Goal: Transaction & Acquisition: Book appointment/travel/reservation

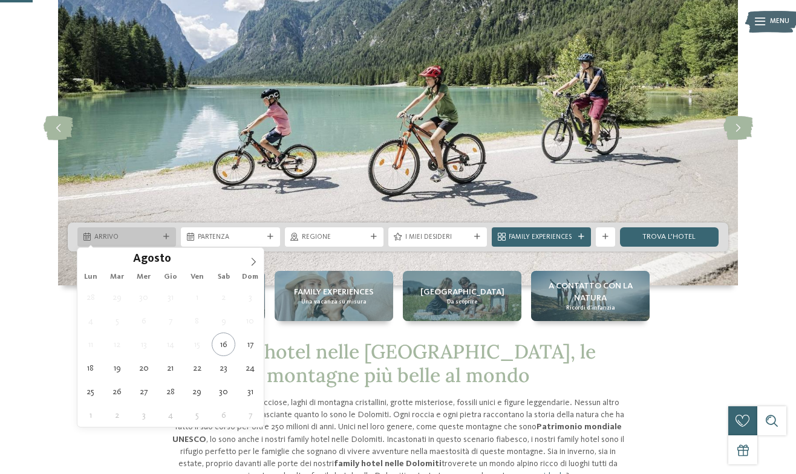
click at [167, 240] on div "Arrivo" at bounding box center [126, 236] width 99 height 19
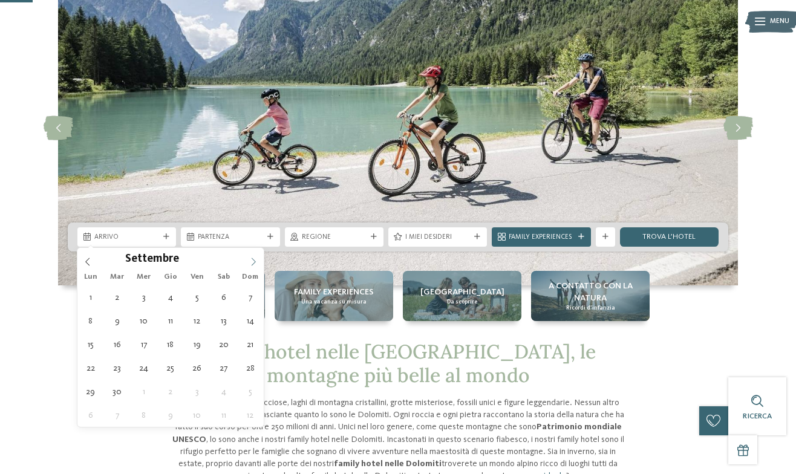
click at [249, 262] on icon at bounding box center [253, 262] width 8 height 8
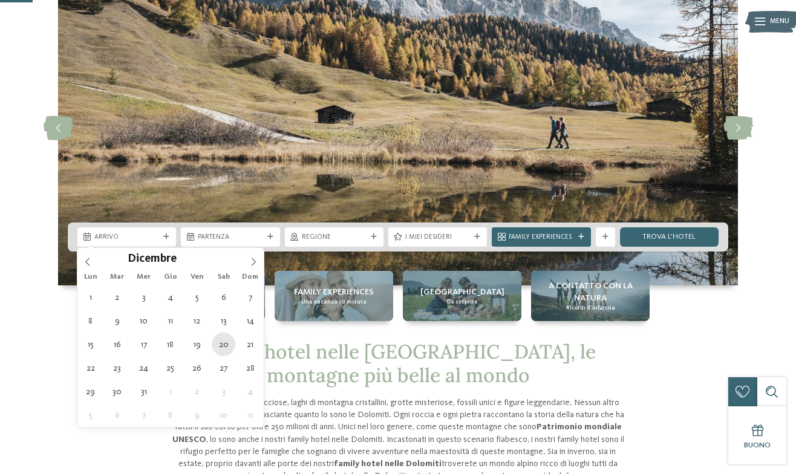
type div "20.12.2025"
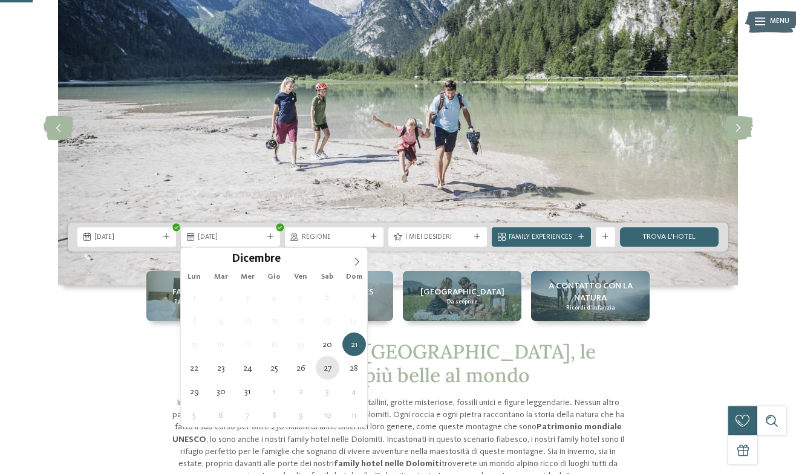
type div "27.12.2025"
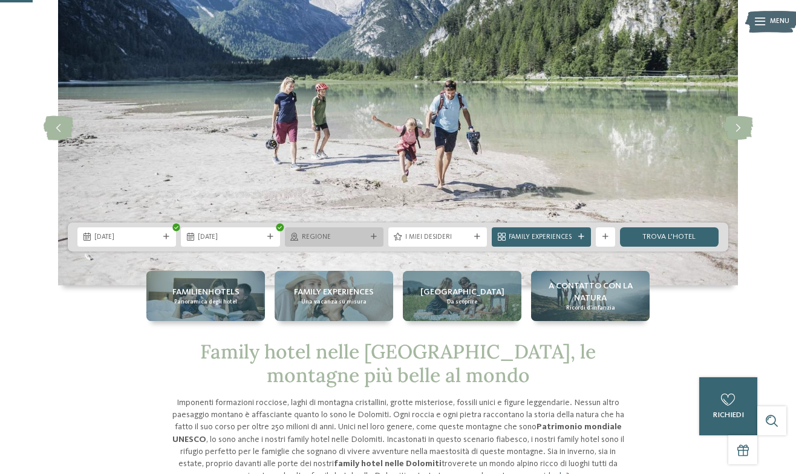
click at [372, 238] on icon at bounding box center [374, 237] width 6 height 6
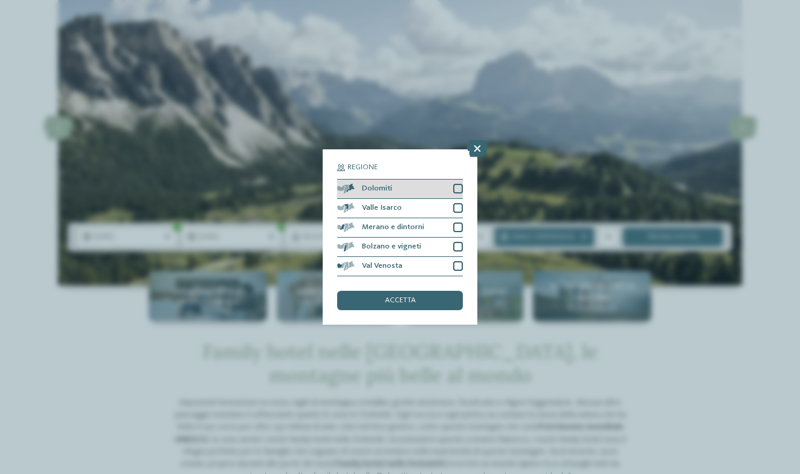
click at [461, 184] on div at bounding box center [458, 189] width 10 height 10
click at [426, 291] on div "accetta" at bounding box center [400, 300] width 126 height 19
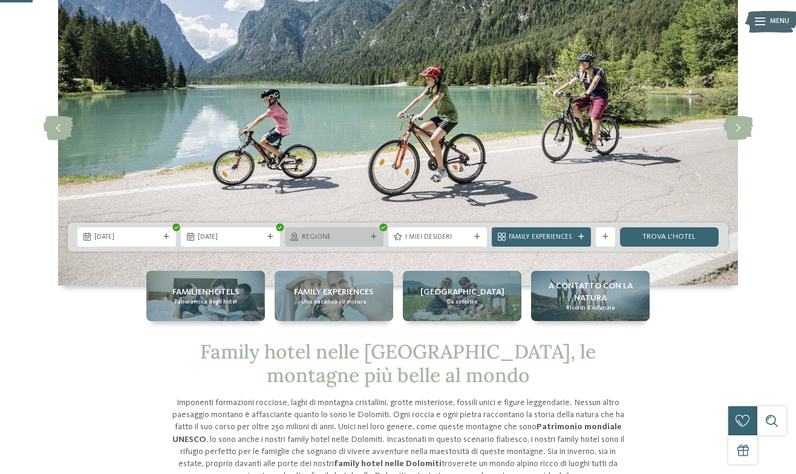
click at [371, 235] on icon at bounding box center [374, 237] width 6 height 6
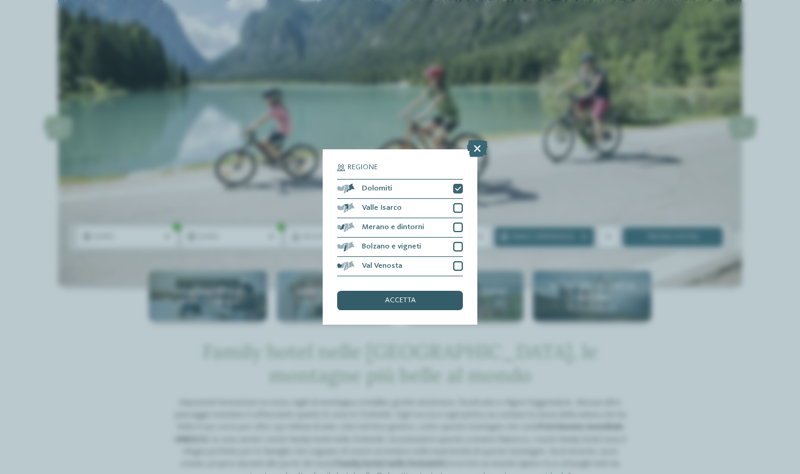
click at [398, 297] on span "accetta" at bounding box center [400, 301] width 31 height 8
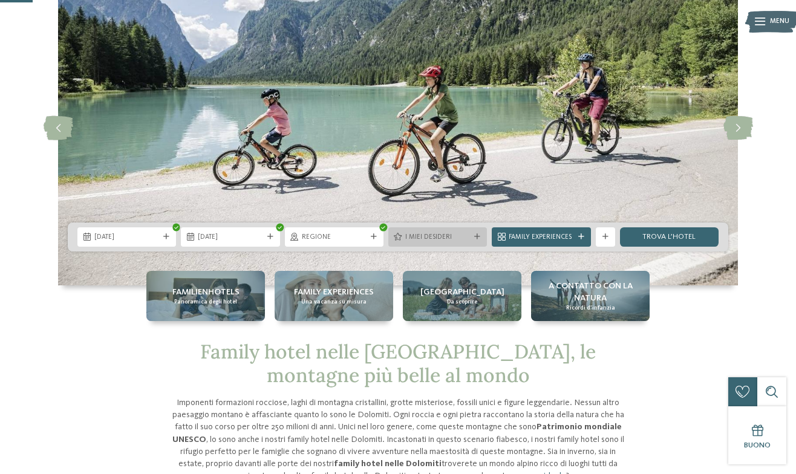
click at [475, 235] on icon at bounding box center [477, 237] width 6 height 6
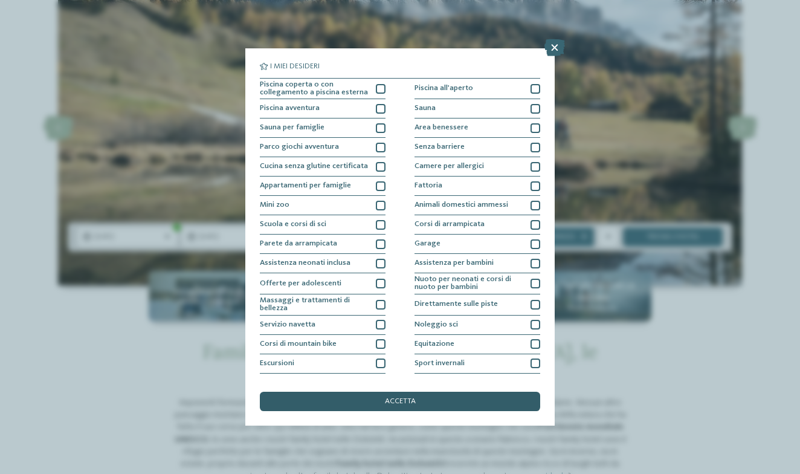
click at [426, 392] on div "accetta" at bounding box center [400, 401] width 280 height 19
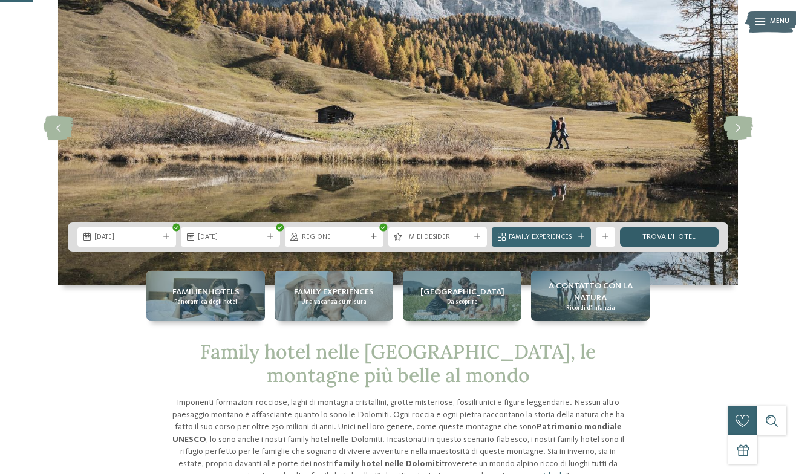
click at [645, 235] on link "trova l’hotel" at bounding box center [669, 236] width 99 height 19
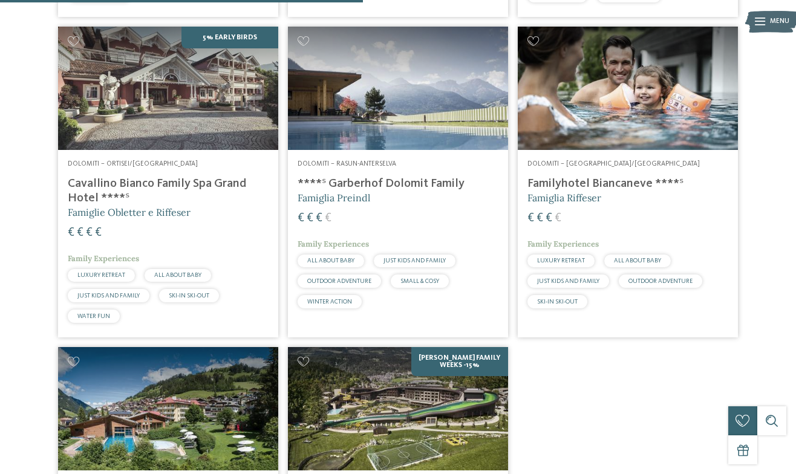
scroll to position [628, 0]
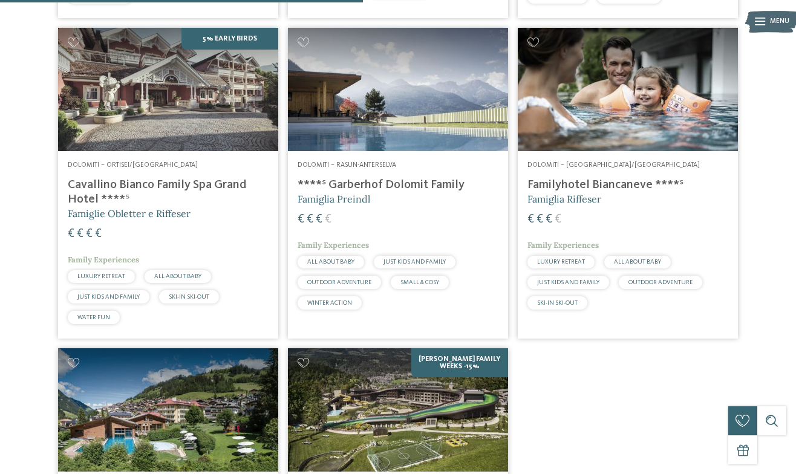
click at [638, 89] on img at bounding box center [627, 90] width 220 height 124
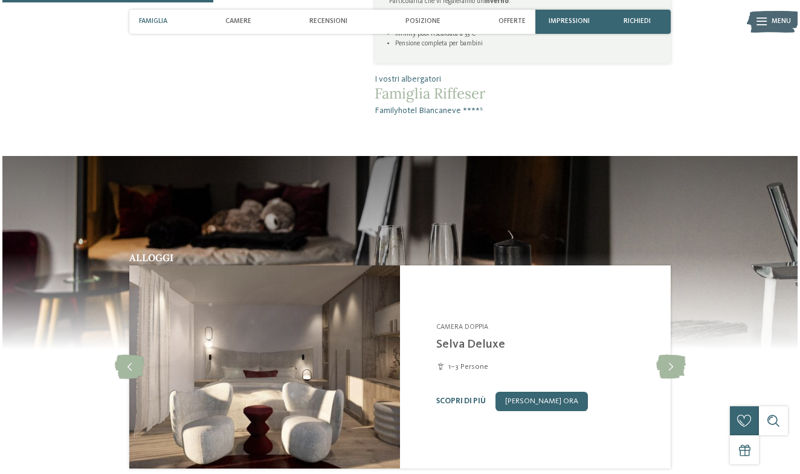
scroll to position [716, 0]
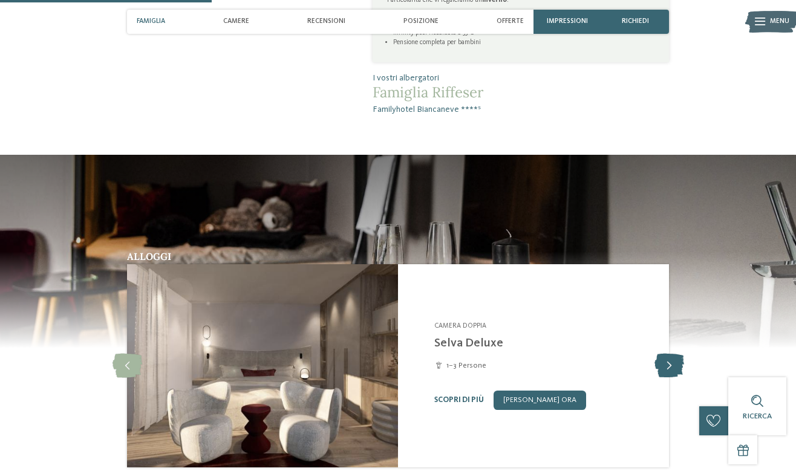
click at [673, 355] on icon at bounding box center [669, 366] width 30 height 24
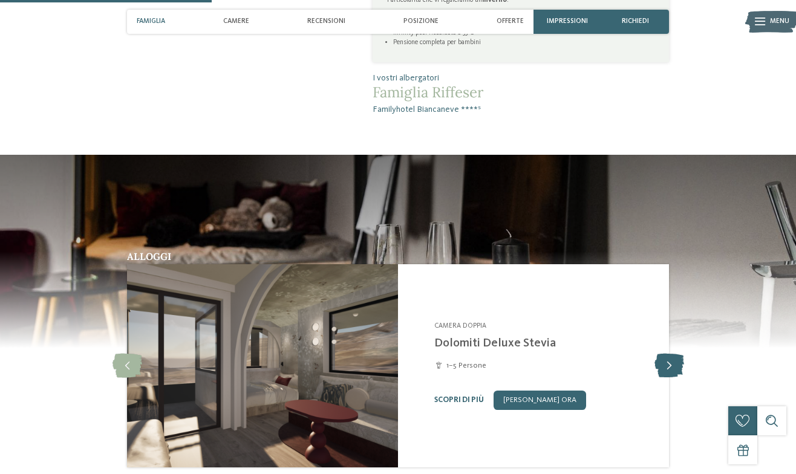
click at [672, 356] on icon at bounding box center [669, 366] width 30 height 24
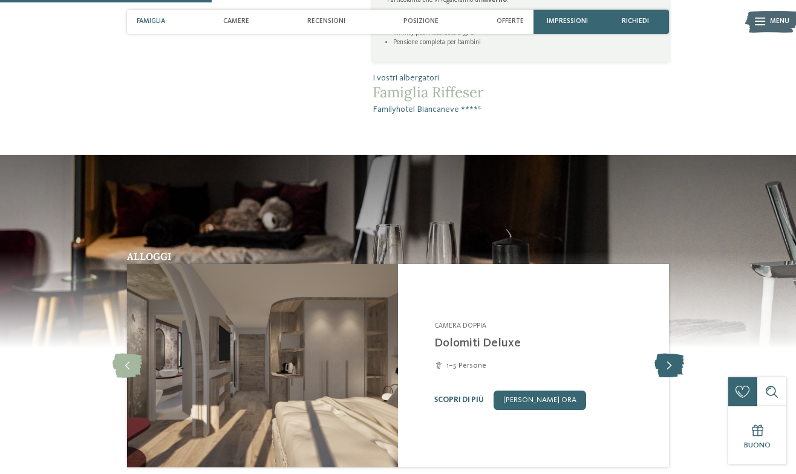
click at [672, 356] on icon at bounding box center [669, 366] width 30 height 24
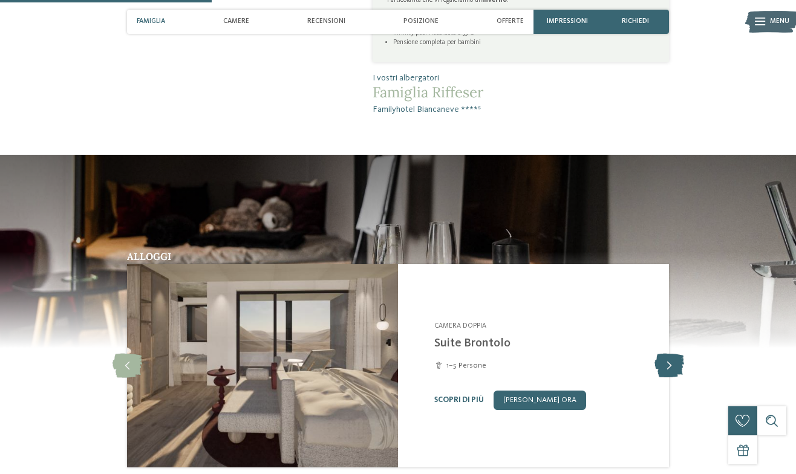
click at [672, 356] on icon at bounding box center [669, 366] width 30 height 24
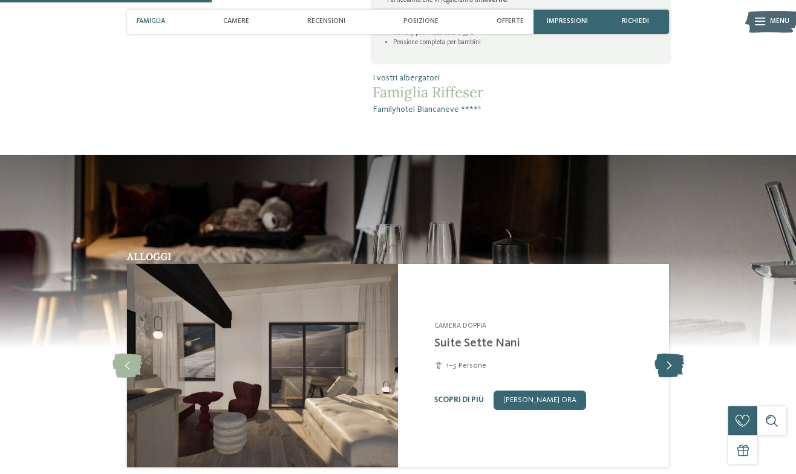
click at [672, 356] on icon at bounding box center [669, 366] width 30 height 24
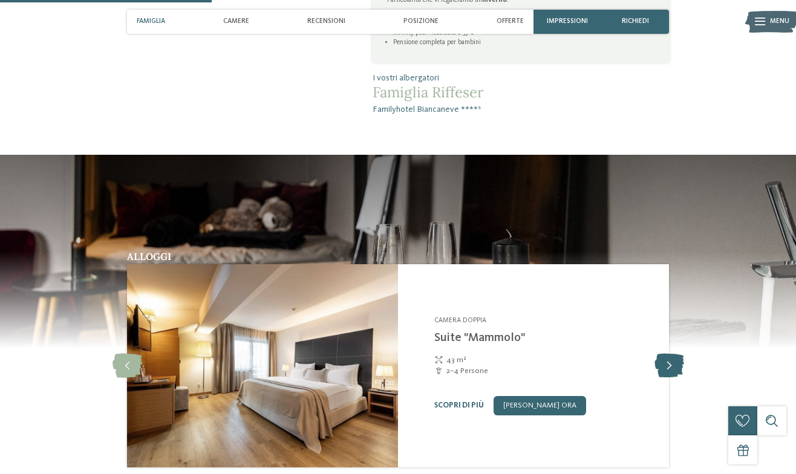
click at [672, 356] on icon at bounding box center [669, 366] width 30 height 24
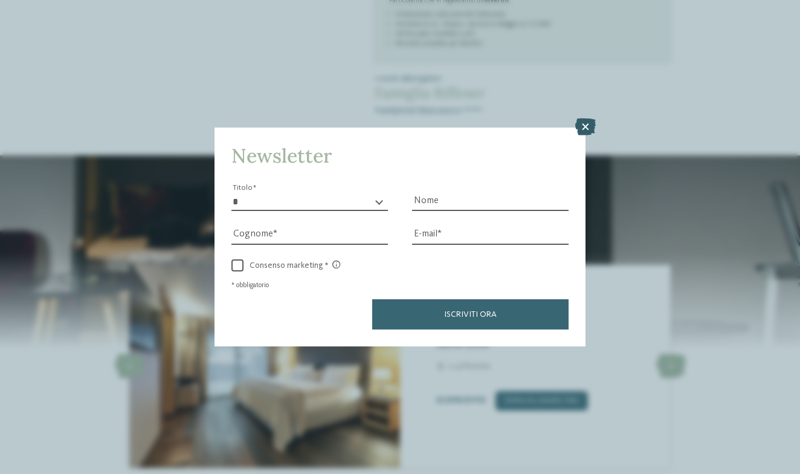
click at [583, 118] on icon at bounding box center [585, 126] width 21 height 17
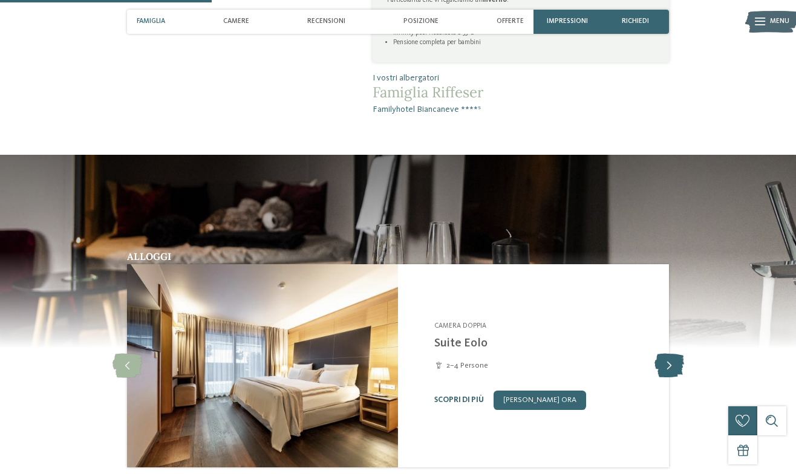
click at [669, 364] on icon at bounding box center [669, 366] width 30 height 24
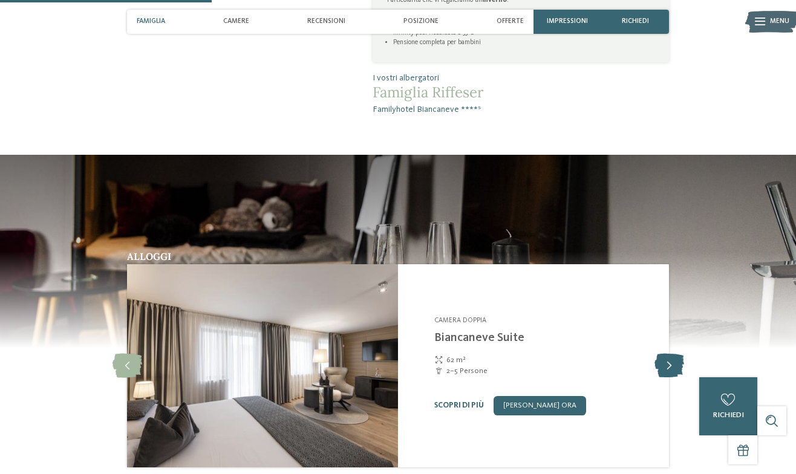
click at [669, 364] on icon at bounding box center [669, 366] width 30 height 24
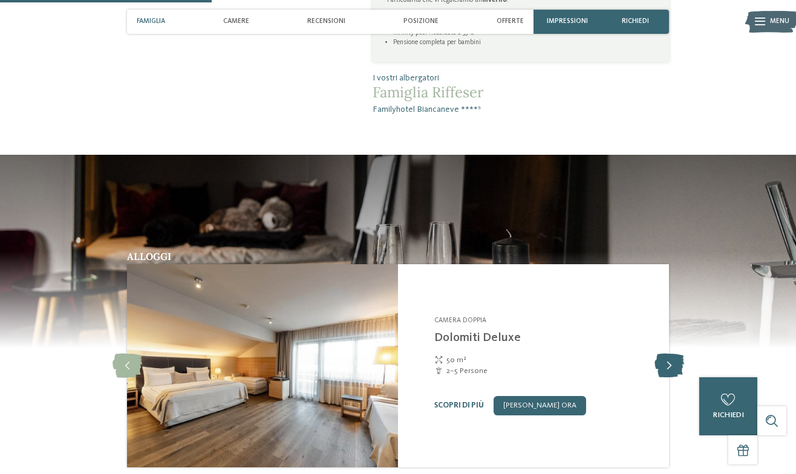
click at [669, 364] on icon at bounding box center [669, 366] width 30 height 24
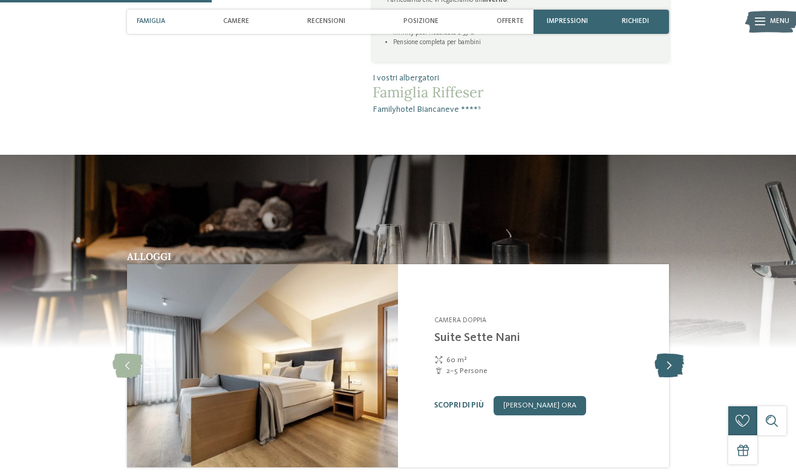
click at [669, 364] on icon at bounding box center [669, 366] width 30 height 24
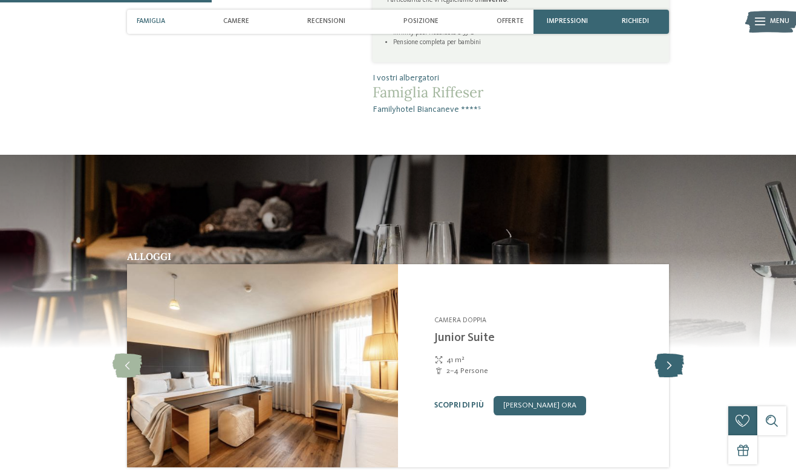
click at [669, 364] on icon at bounding box center [669, 366] width 30 height 24
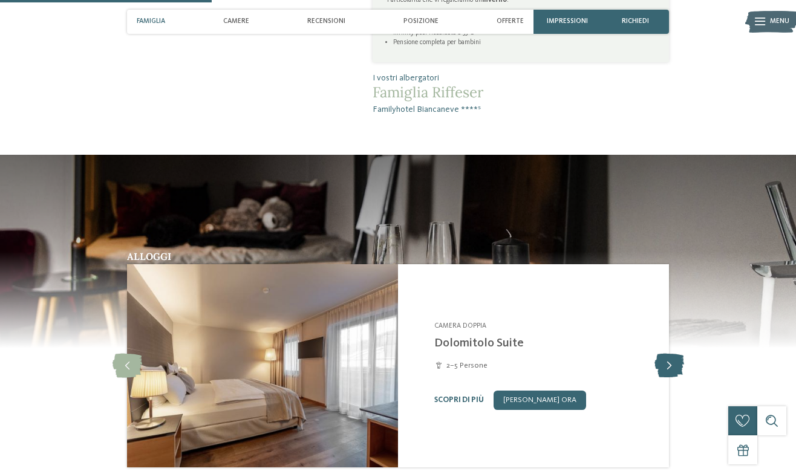
click at [669, 365] on icon at bounding box center [669, 366] width 30 height 24
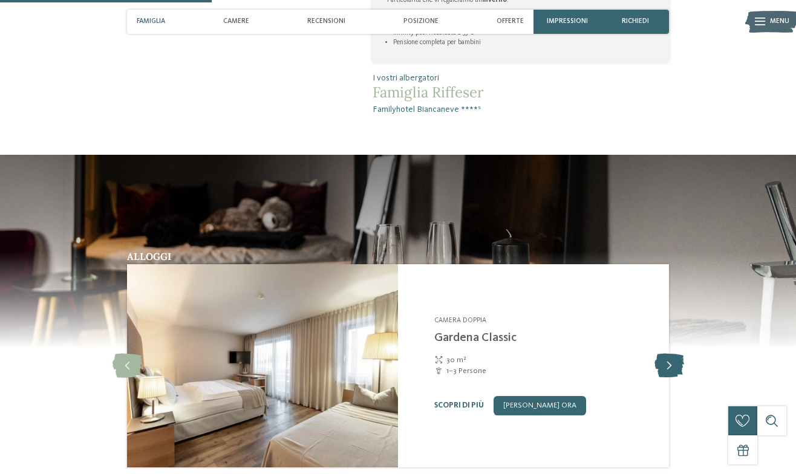
click at [669, 365] on icon at bounding box center [669, 366] width 30 height 24
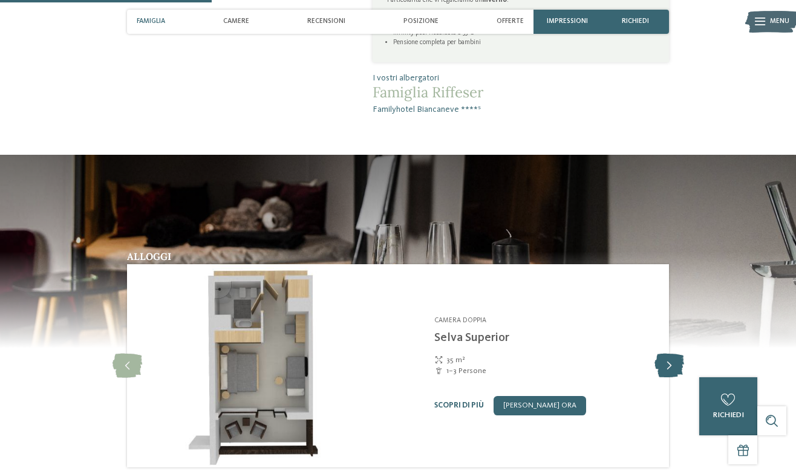
click at [672, 359] on icon at bounding box center [669, 366] width 30 height 24
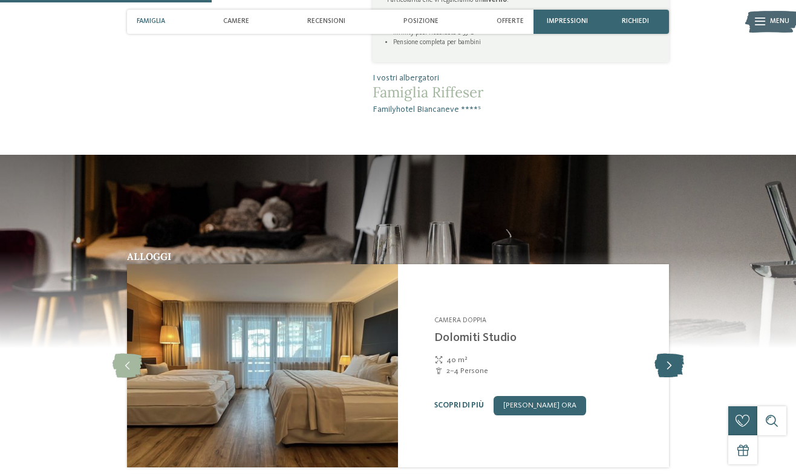
click at [672, 359] on icon at bounding box center [669, 366] width 30 height 24
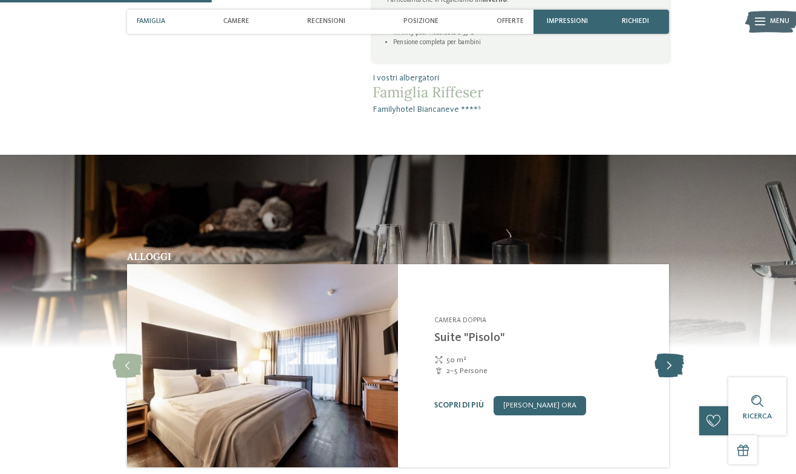
click at [672, 359] on icon at bounding box center [669, 366] width 30 height 24
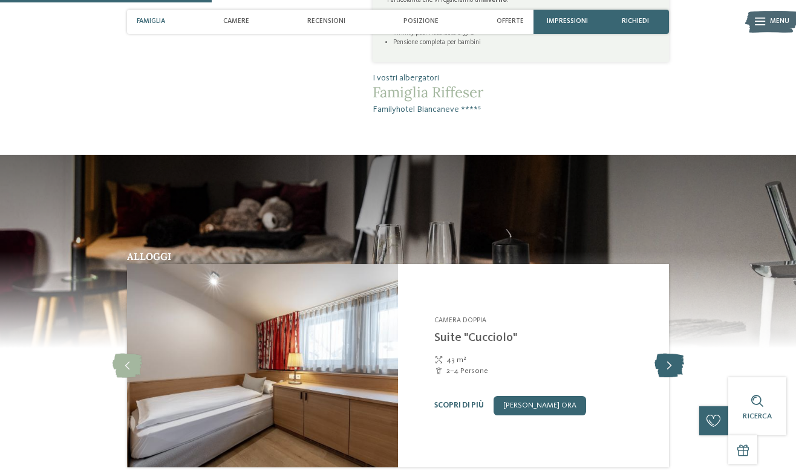
click at [672, 359] on icon at bounding box center [669, 366] width 30 height 24
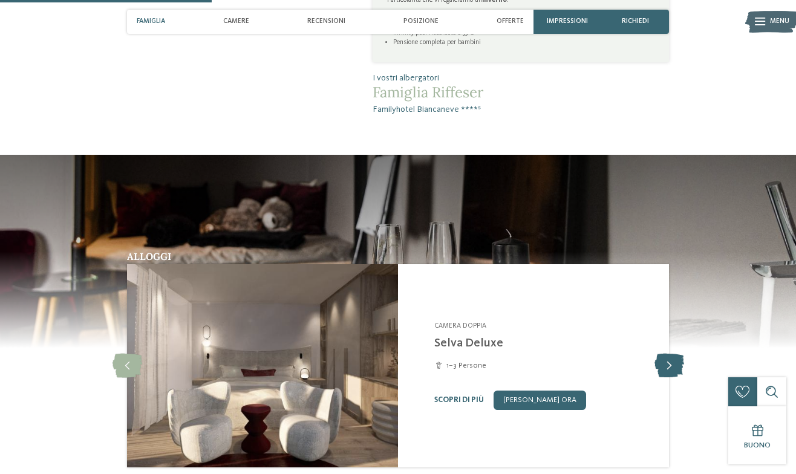
click at [663, 360] on icon at bounding box center [669, 366] width 30 height 24
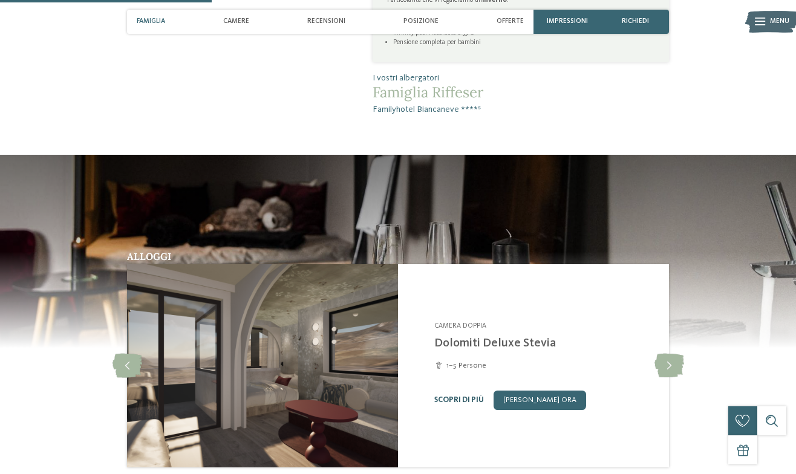
click at [446, 396] on link "Scopri di più" at bounding box center [459, 400] width 50 height 8
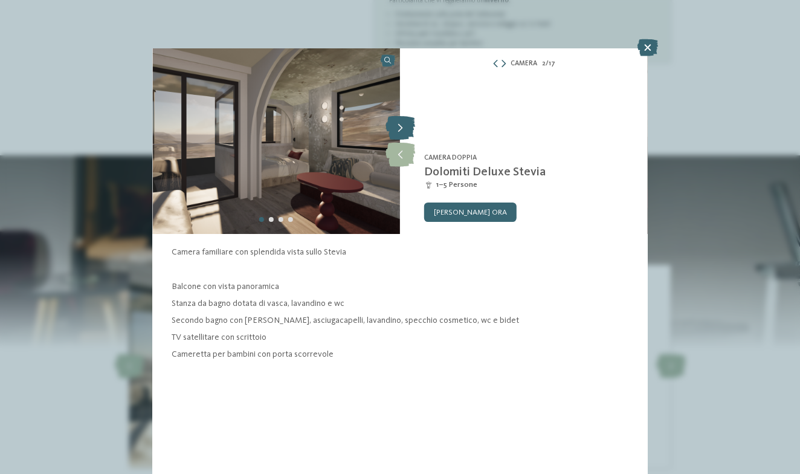
click at [401, 126] on icon at bounding box center [401, 128] width 30 height 24
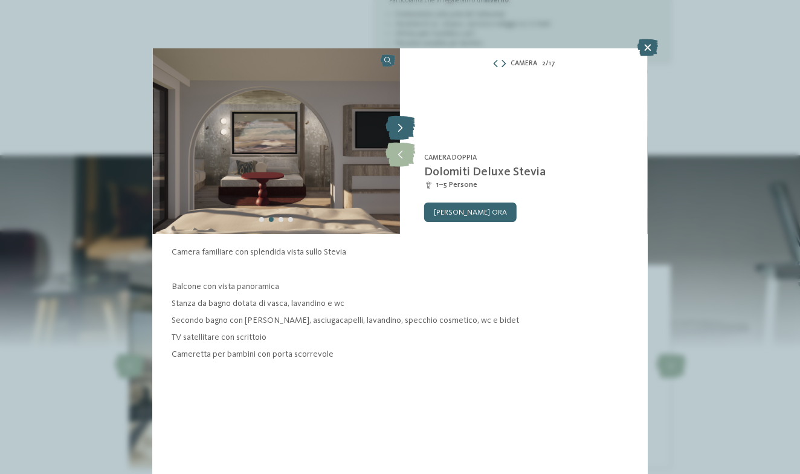
click at [401, 126] on icon at bounding box center [401, 128] width 30 height 24
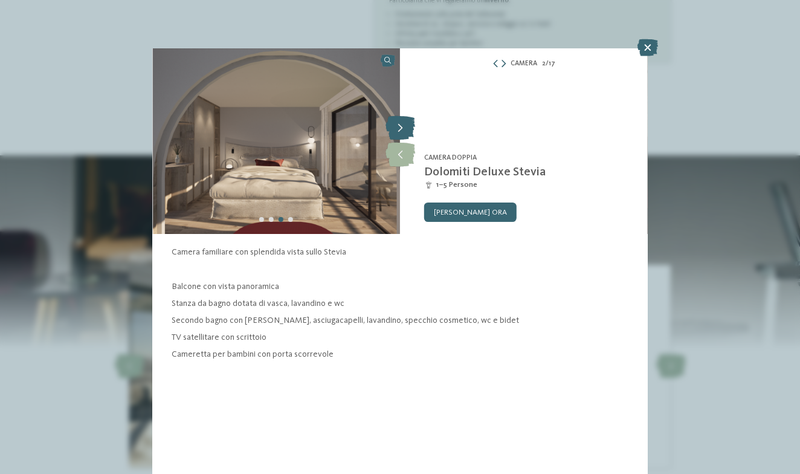
click at [401, 126] on icon at bounding box center [401, 128] width 30 height 24
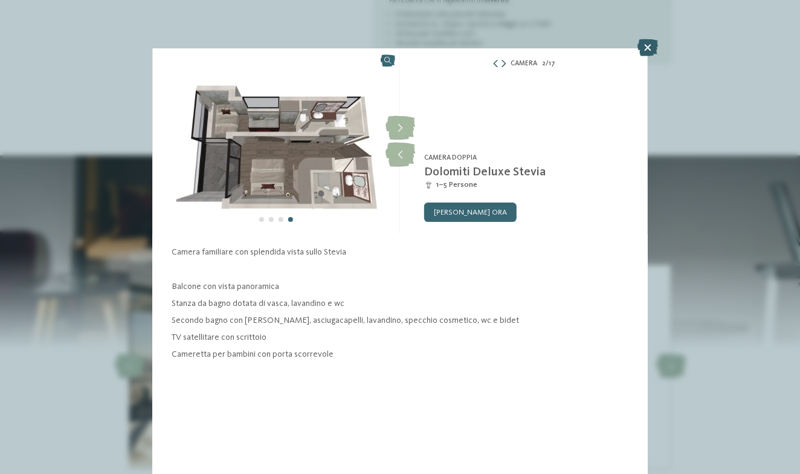
click at [651, 44] on icon at bounding box center [648, 47] width 21 height 17
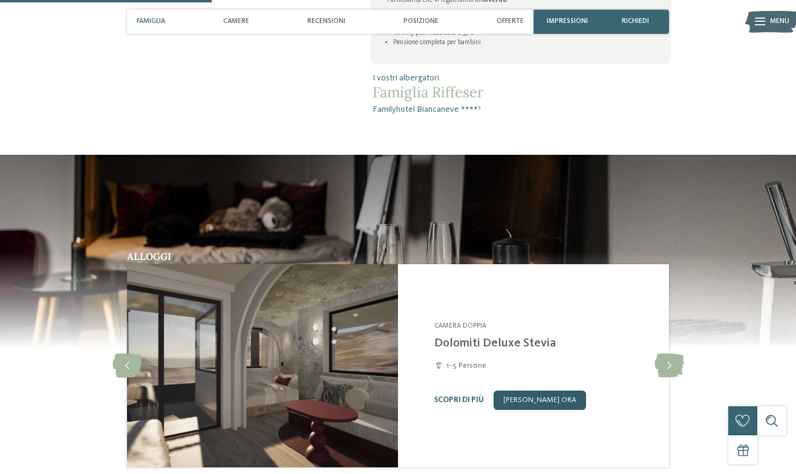
click at [543, 397] on link "[PERSON_NAME] ora" at bounding box center [539, 400] width 92 height 19
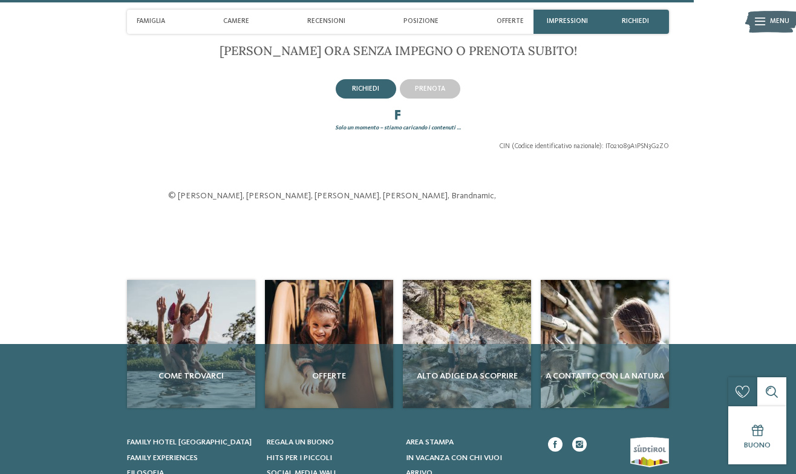
scroll to position [1728, 0]
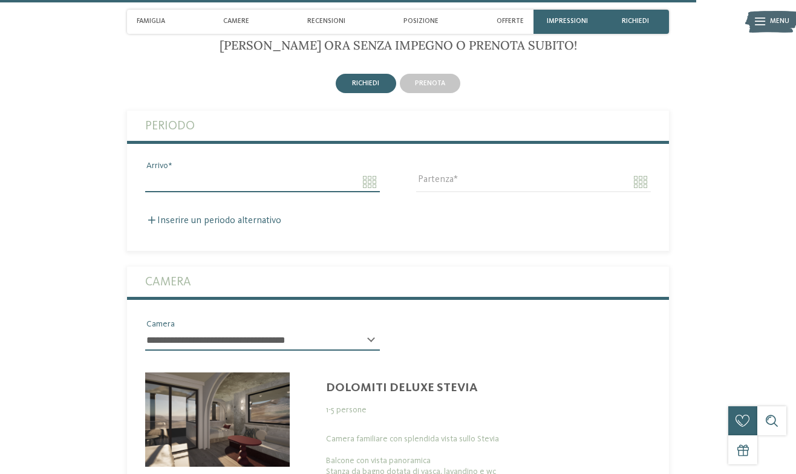
click at [321, 174] on input "Arrivo" at bounding box center [262, 182] width 235 height 21
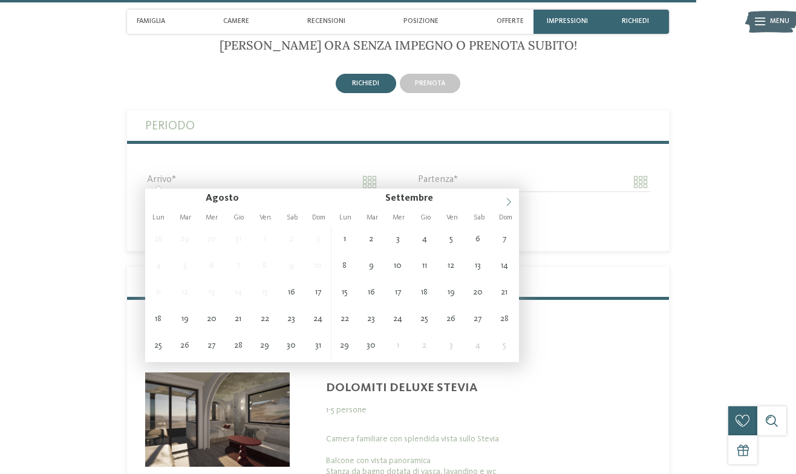
click at [507, 196] on span at bounding box center [508, 199] width 21 height 21
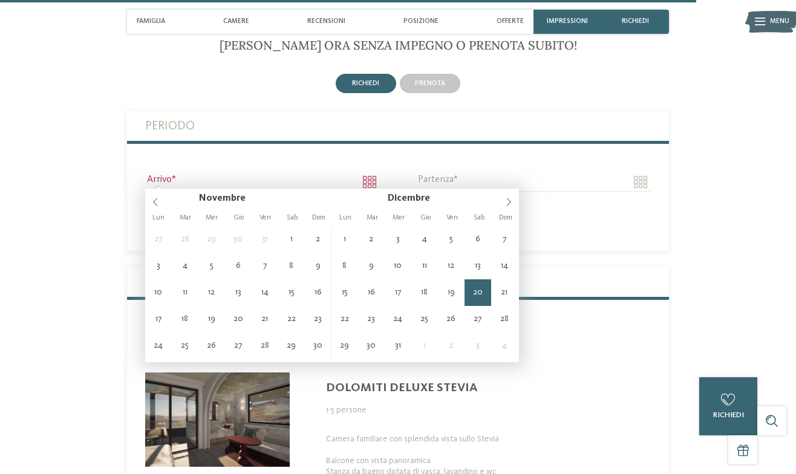
type input "**********"
type input "****"
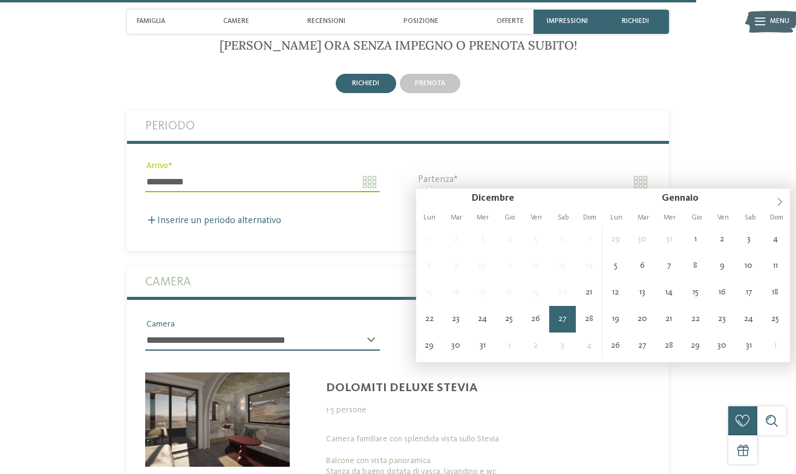
type input "**********"
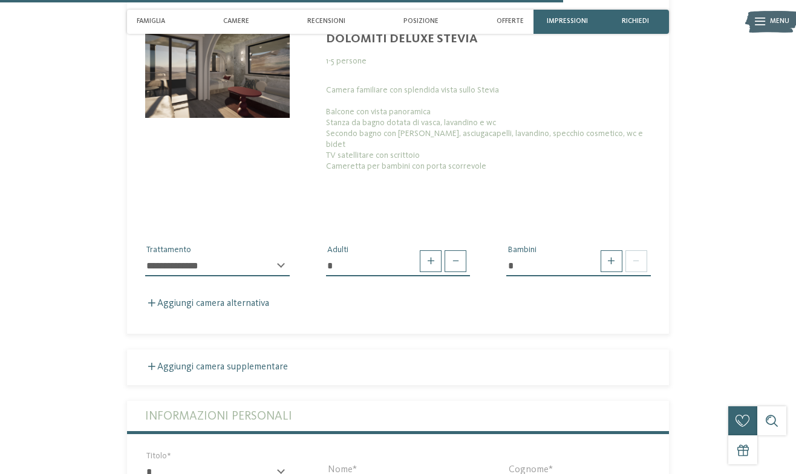
scroll to position [2095, 0]
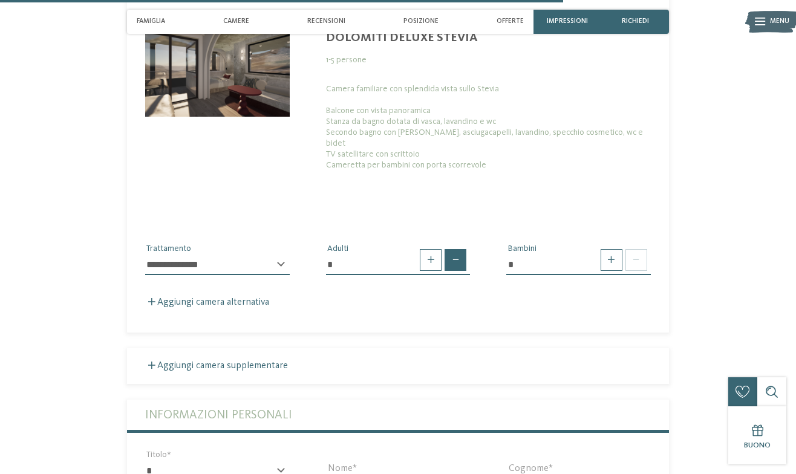
click at [454, 249] on span at bounding box center [455, 260] width 22 height 22
type input "*"
click at [612, 249] on span at bounding box center [611, 260] width 22 height 22
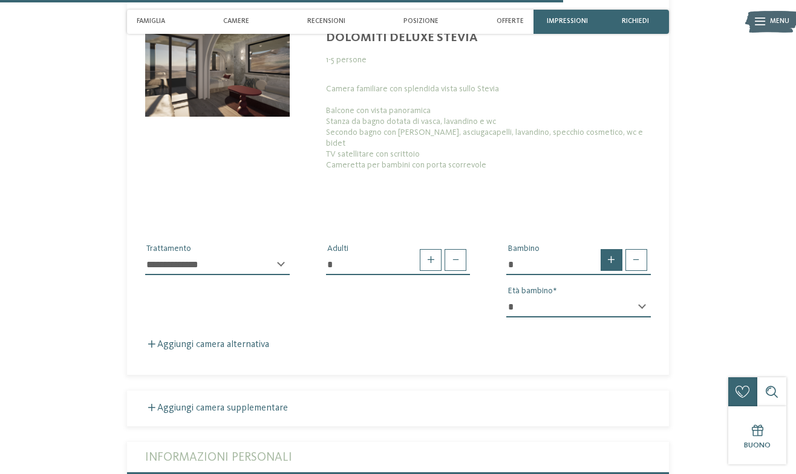
click at [612, 249] on span at bounding box center [611, 260] width 22 height 22
type input "*"
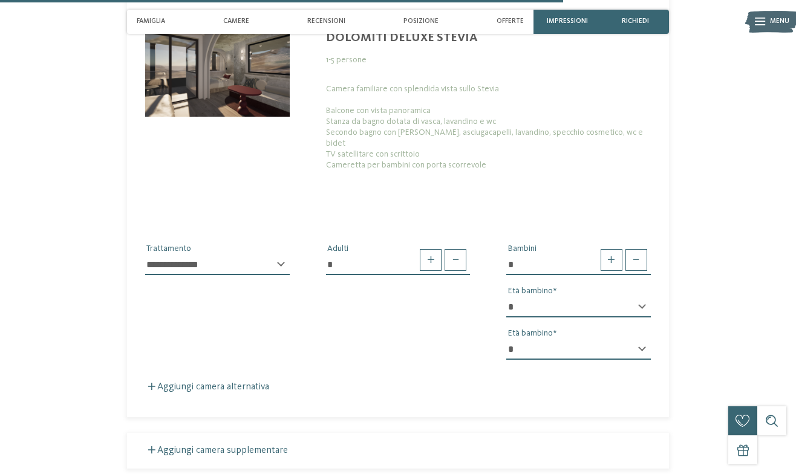
click at [643, 297] on div "* * * * * * * * * * * ** ** ** ** ** ** ** ** Età bambino" at bounding box center [578, 312] width 144 height 30
click at [641, 297] on div "* * * * * * * * * * * ** ** ** ** ** ** ** ** Età bambino" at bounding box center [578, 312] width 144 height 30
select select "*"
select select "**"
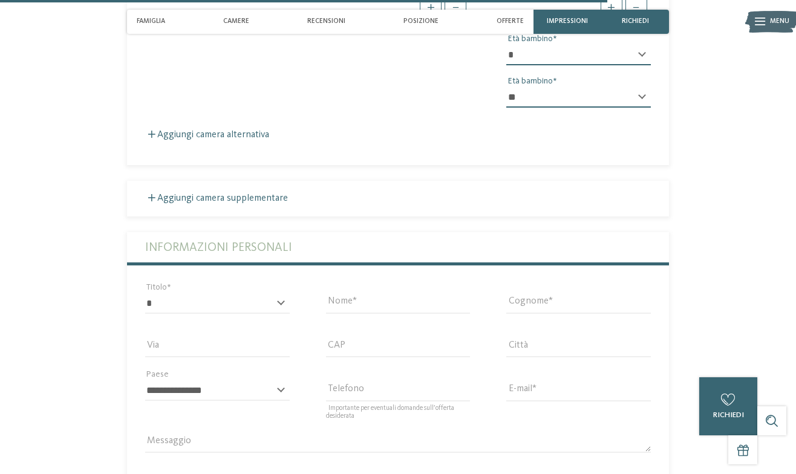
scroll to position [2354, 0]
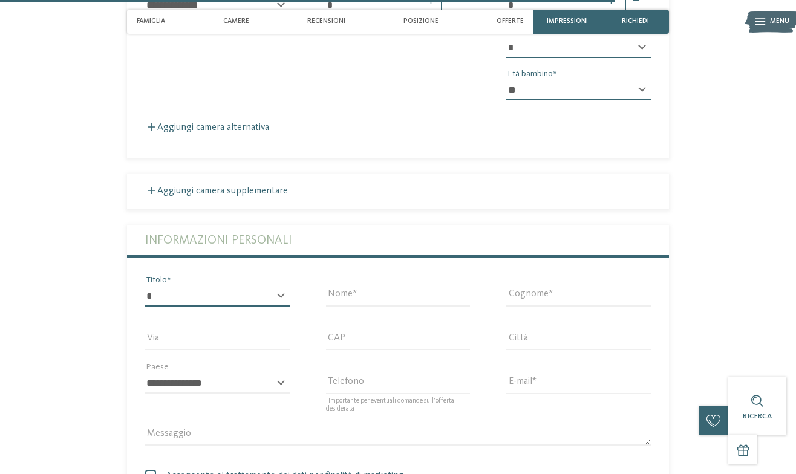
select select "*"
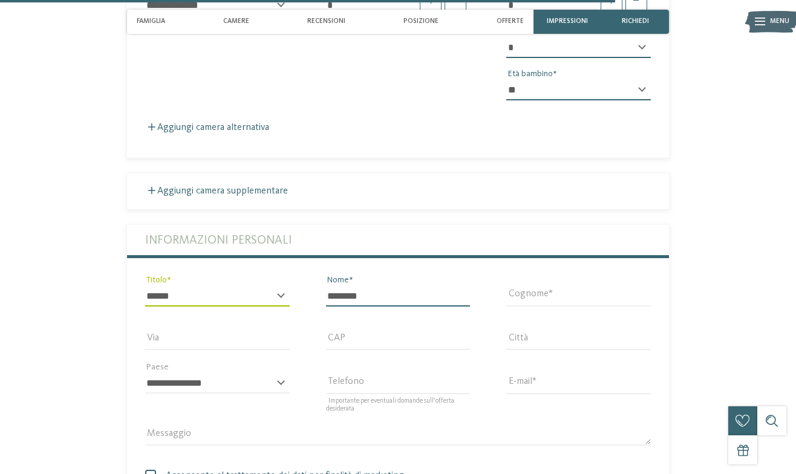
type input "********"
type input "**********"
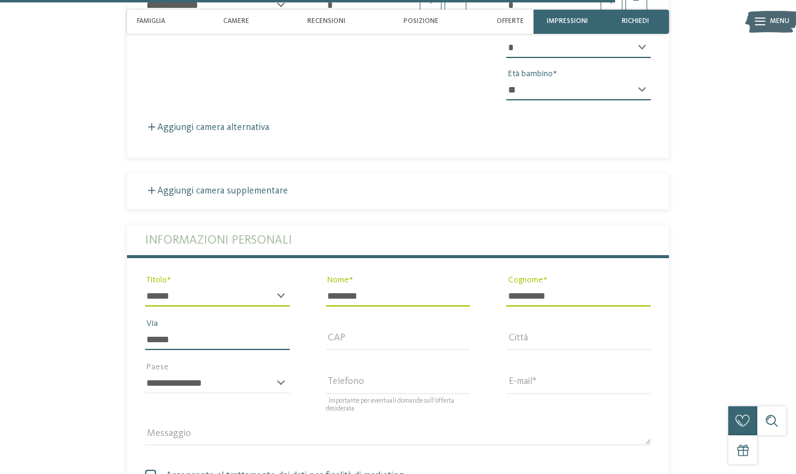
type input "******"
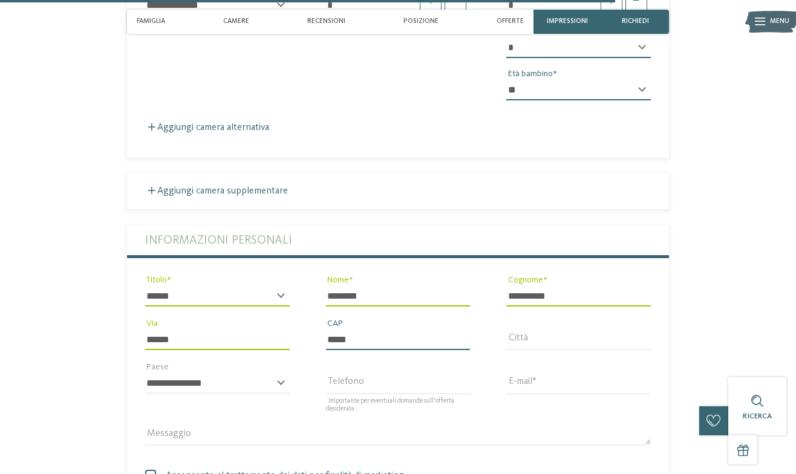
type input "*****"
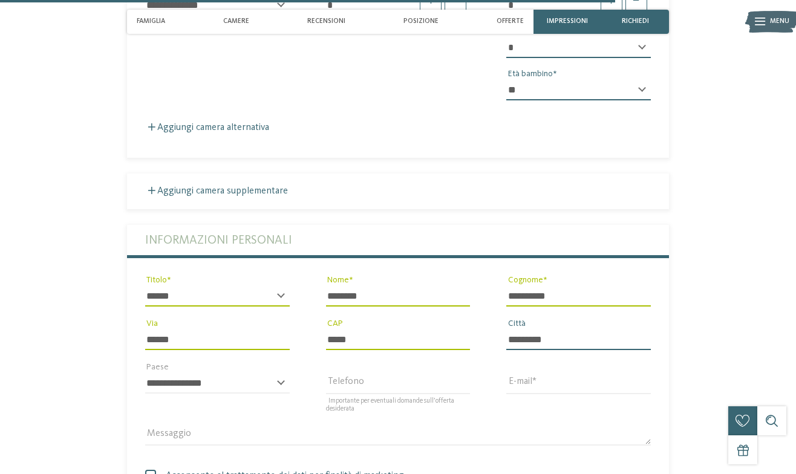
type input "*********"
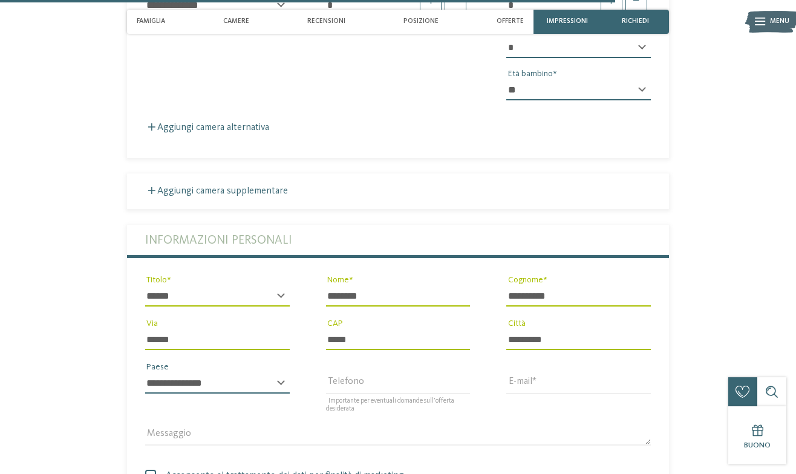
select select "**"
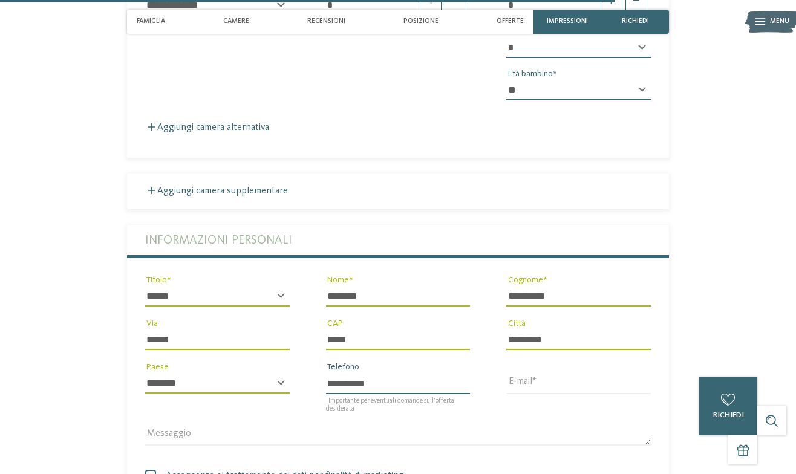
type input "**********"
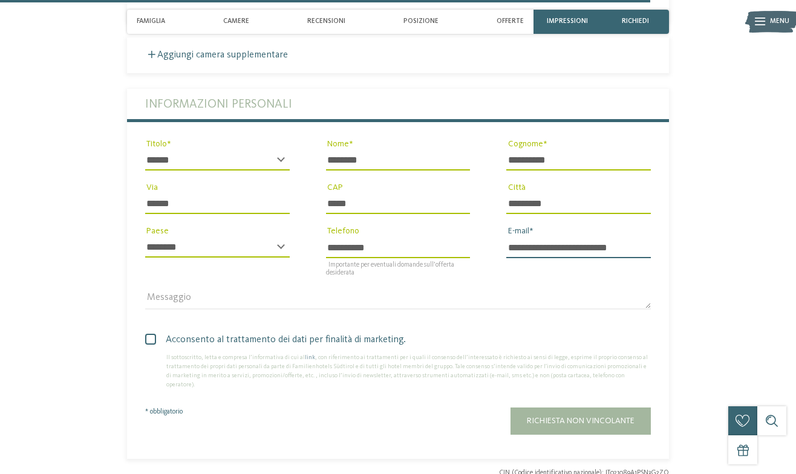
scroll to position [2503, 0]
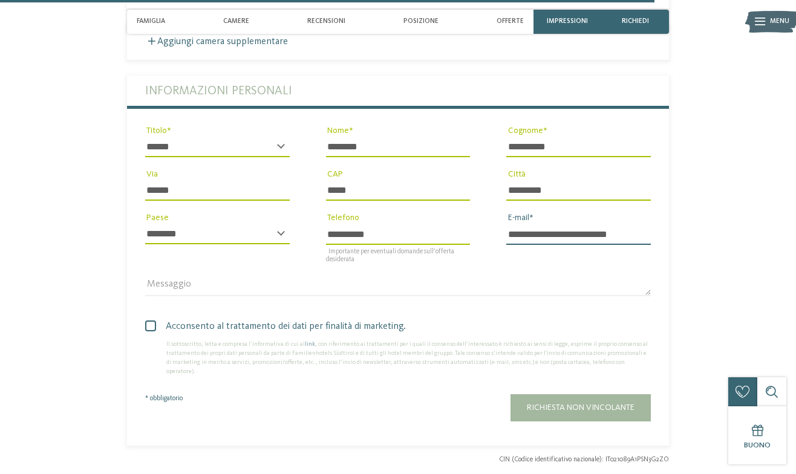
type input "**********"
click at [247, 319] on span "Acconsento al trattamento dei dati per finalità di marketing." at bounding box center [402, 326] width 496 height 15
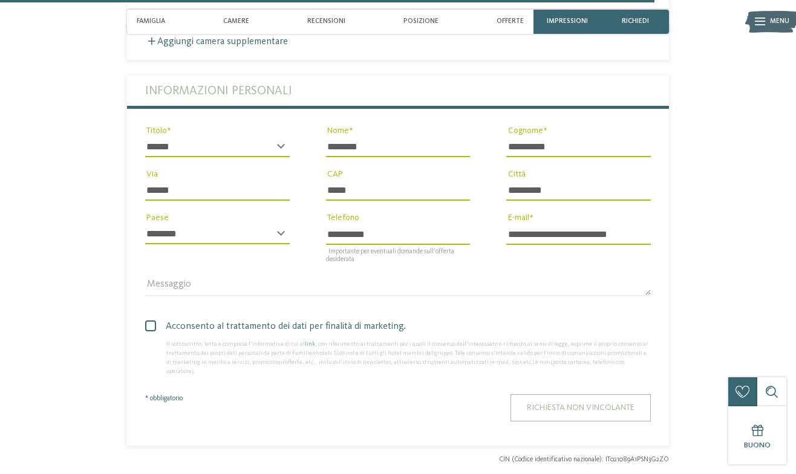
click at [595, 394] on button "Richiesta non vincolante" at bounding box center [580, 407] width 140 height 27
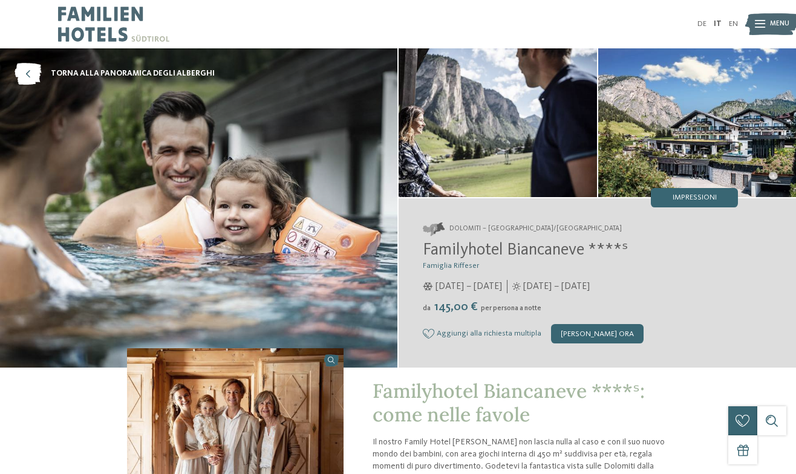
scroll to position [0, 0]
click at [759, 22] on icon at bounding box center [759, 25] width 10 height 8
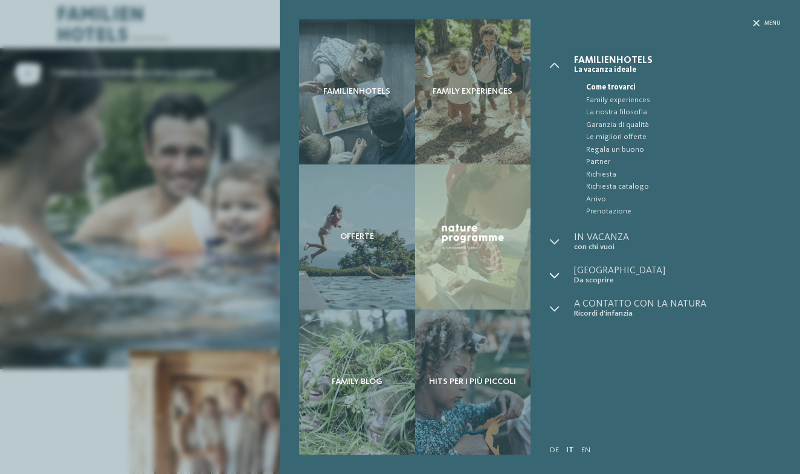
click at [559, 274] on icon at bounding box center [555, 276] width 10 height 10
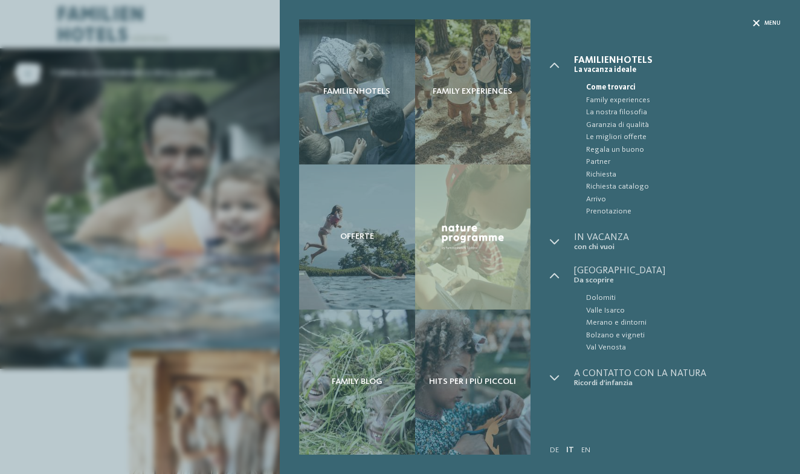
click at [768, 22] on span "Menu" at bounding box center [773, 23] width 16 height 8
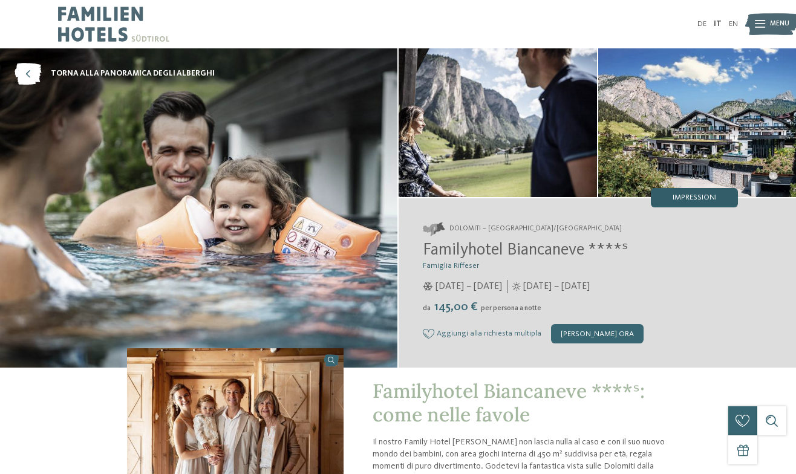
click at [693, 195] on span "Impressioni" at bounding box center [694, 198] width 44 height 8
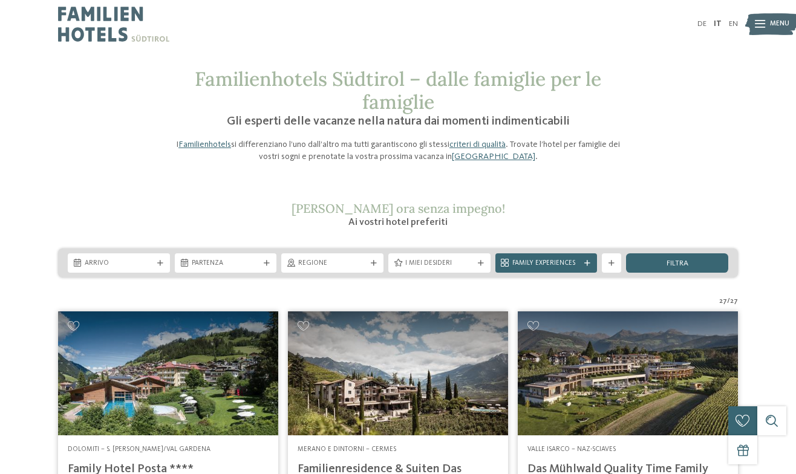
click at [125, 43] on img at bounding box center [113, 24] width 111 height 48
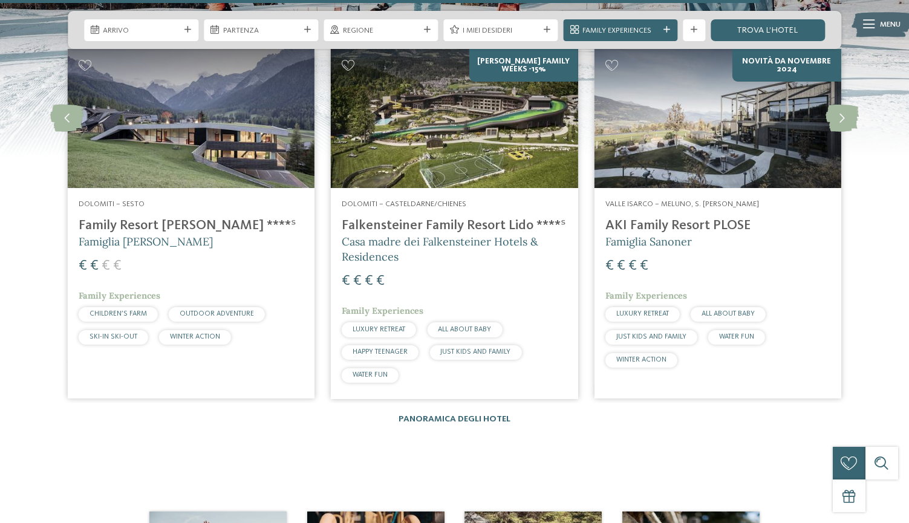
scroll to position [2447, 0]
click at [178, 218] on h4 "Family Resort [PERSON_NAME] ****ˢ" at bounding box center [191, 226] width 225 height 16
